Goal: Transaction & Acquisition: Purchase product/service

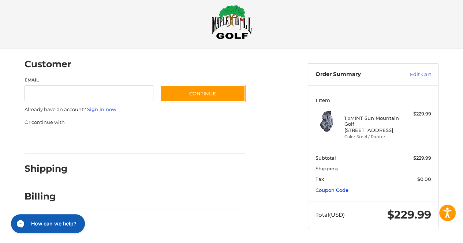
click at [341, 188] on link "Coupon Code" at bounding box center [331, 190] width 33 height 6
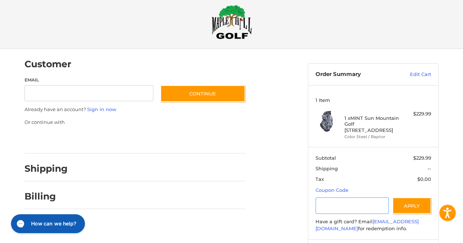
click at [343, 205] on input "Gift Certificate or Coupon Code" at bounding box center [352, 206] width 74 height 16
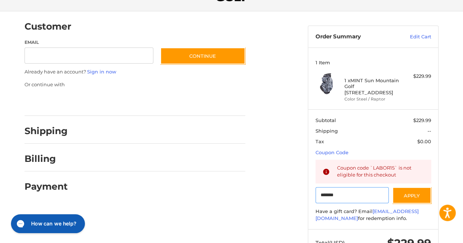
scroll to position [48, 0]
type input "*******"
